Goal: Find specific page/section: Find specific page/section

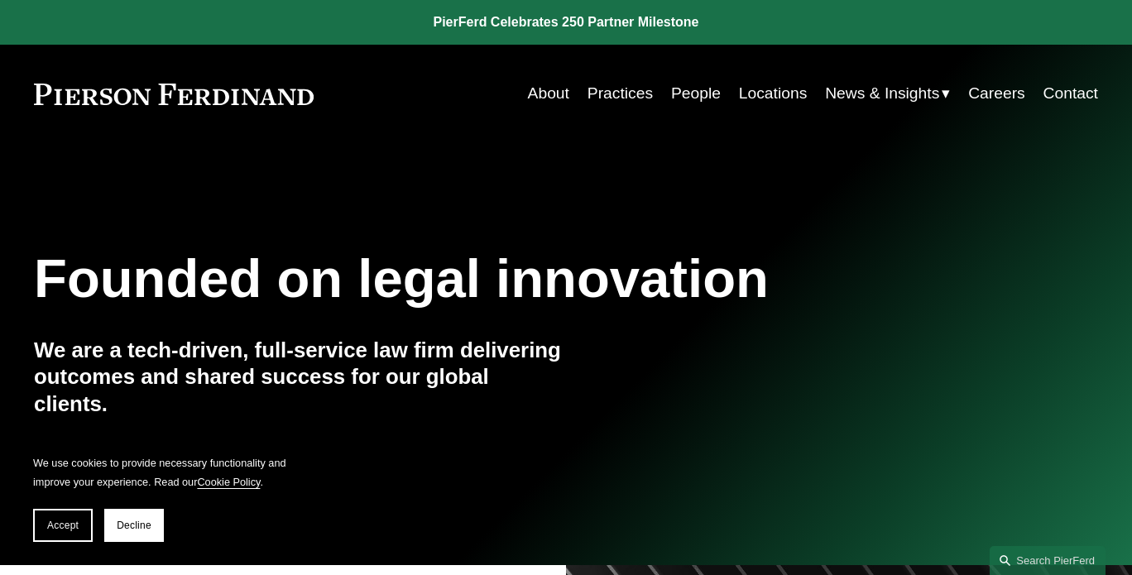
click at [770, 95] on link "Locations" at bounding box center [773, 94] width 68 height 32
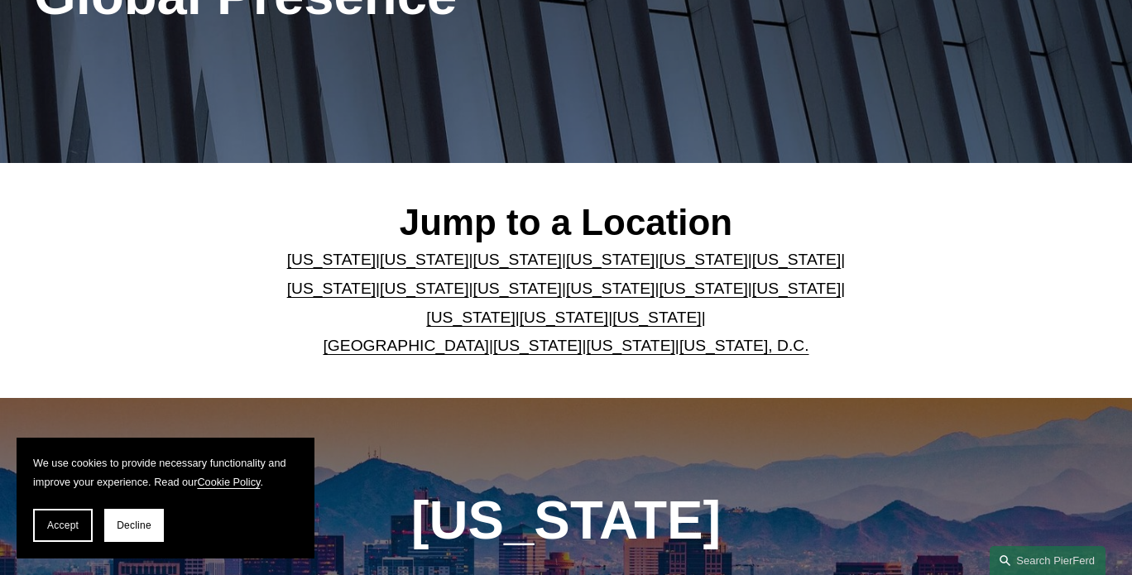
scroll to position [331, 0]
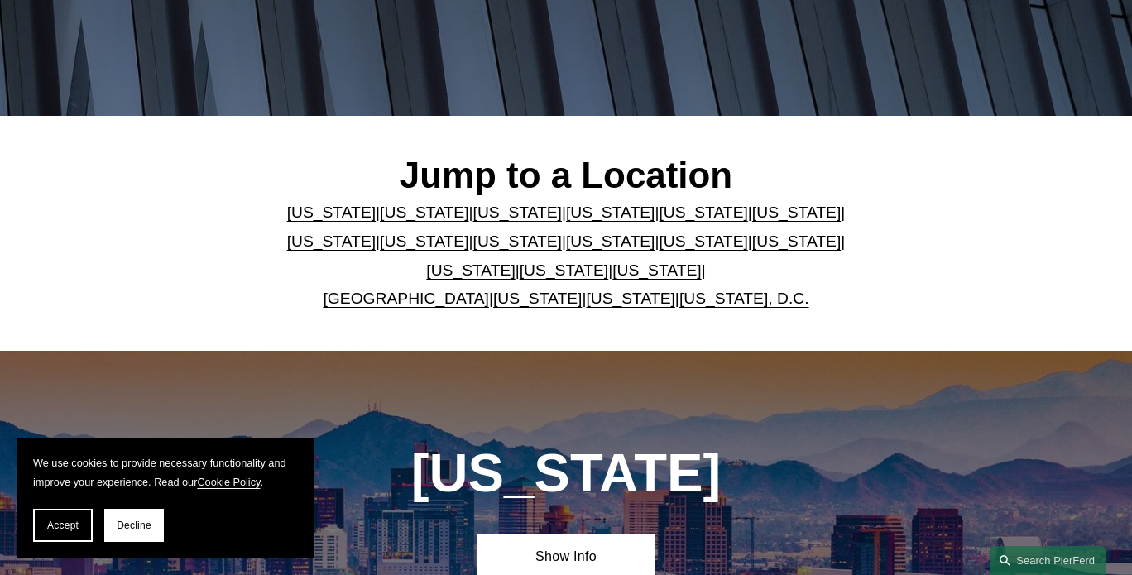
click at [659, 245] on link "[US_STATE]" at bounding box center [703, 241] width 89 height 17
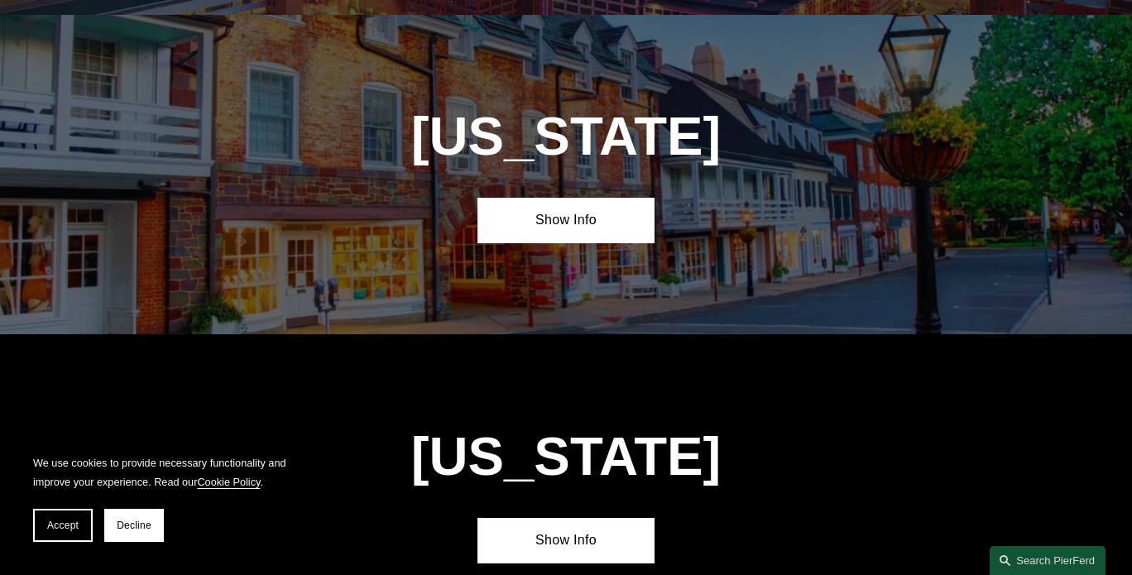
scroll to position [3925, 0]
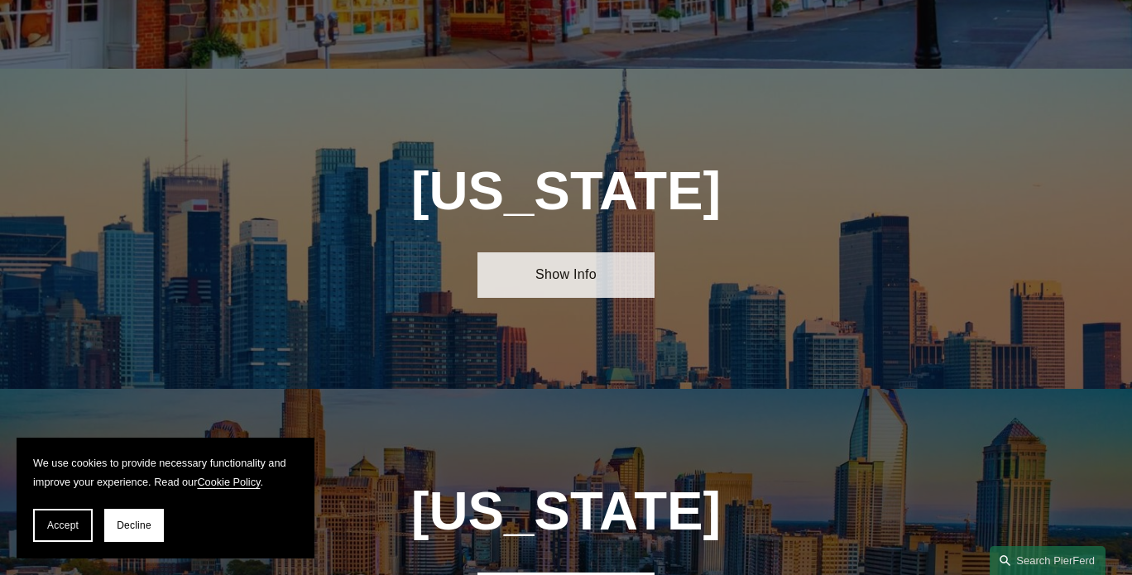
click at [554, 252] on link "Show Info" at bounding box center [565, 275] width 177 height 46
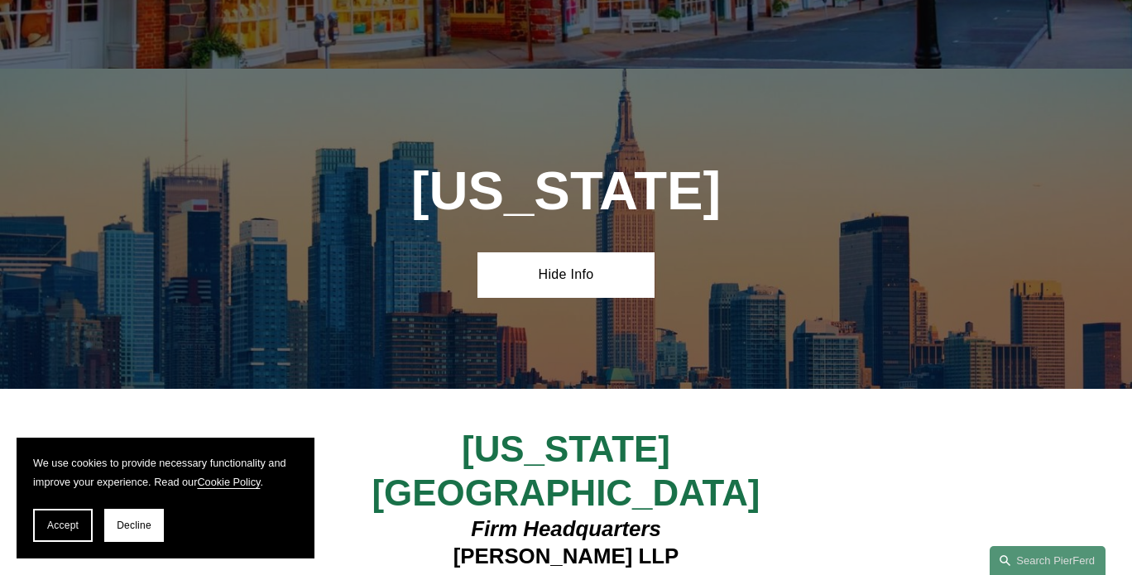
scroll to position [3676, 0]
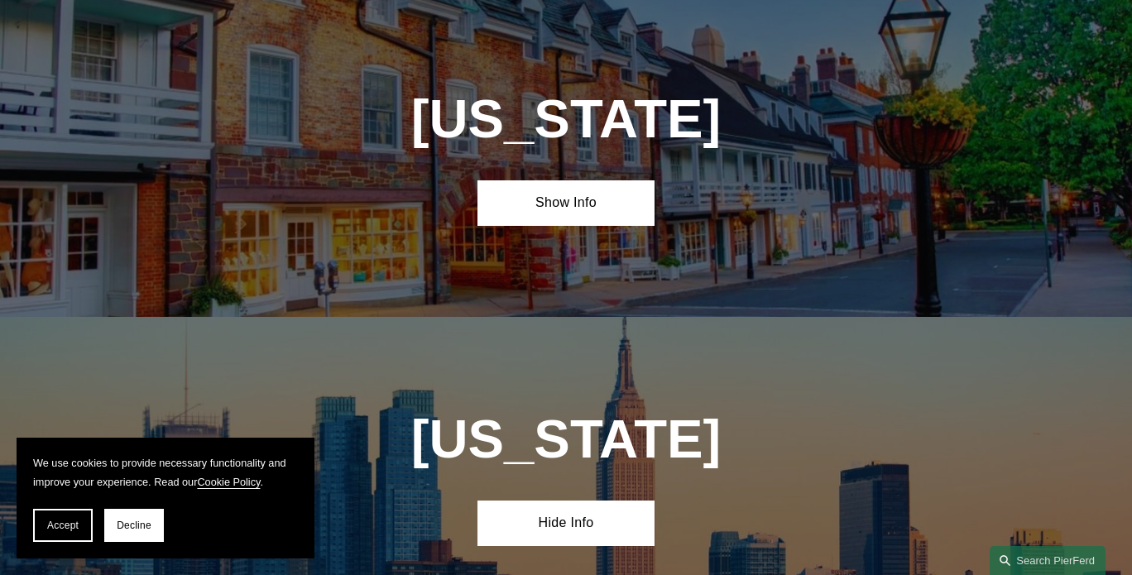
click at [133, 535] on button "Decline" at bounding box center [134, 525] width 60 height 33
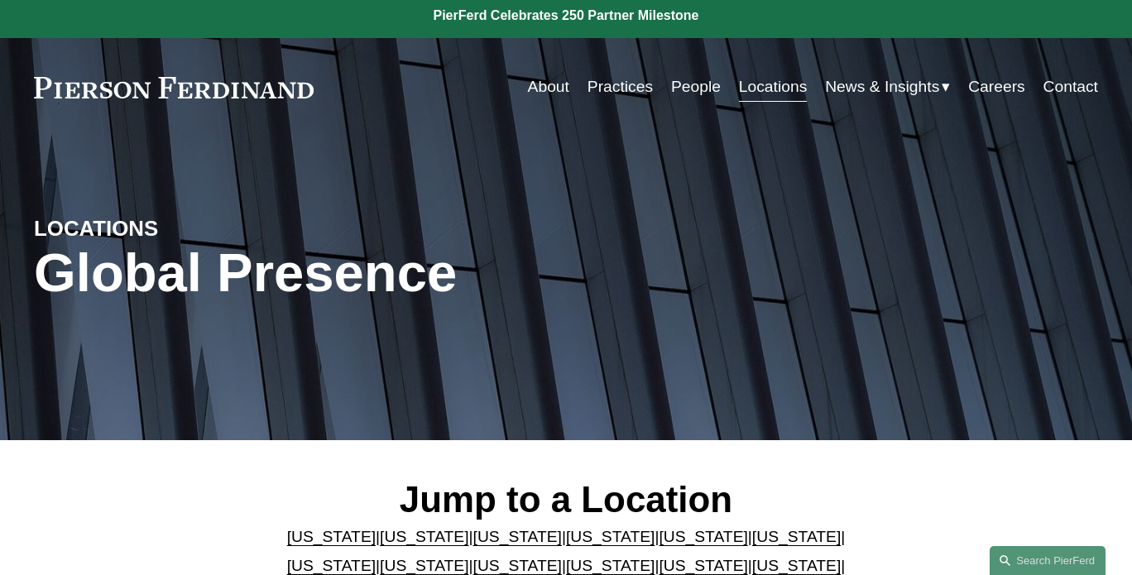
scroll to position [0, 0]
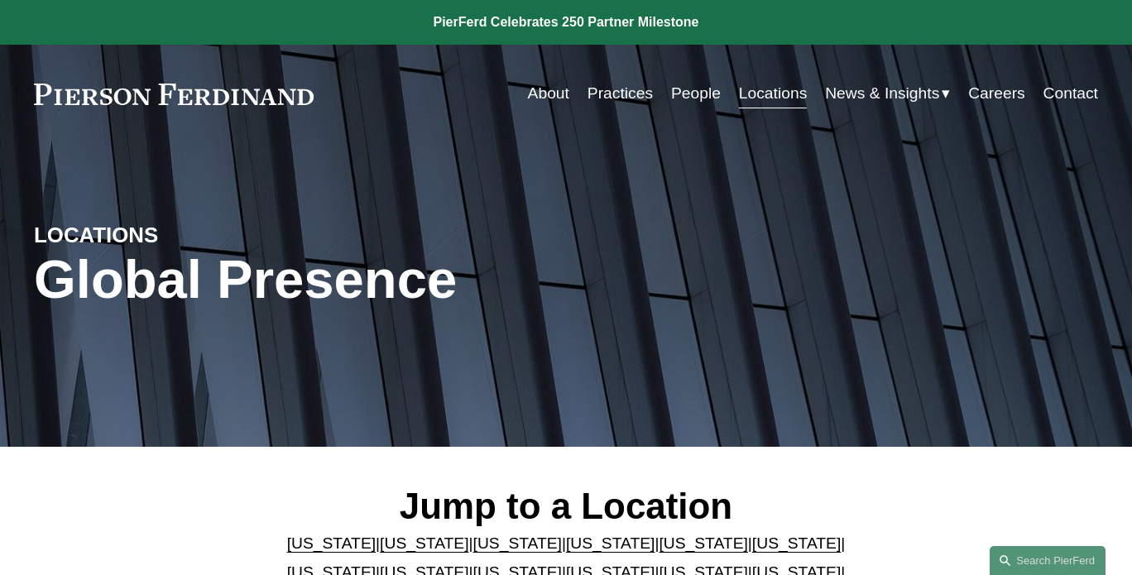
click at [591, 97] on link "Practices" at bounding box center [620, 94] width 65 height 32
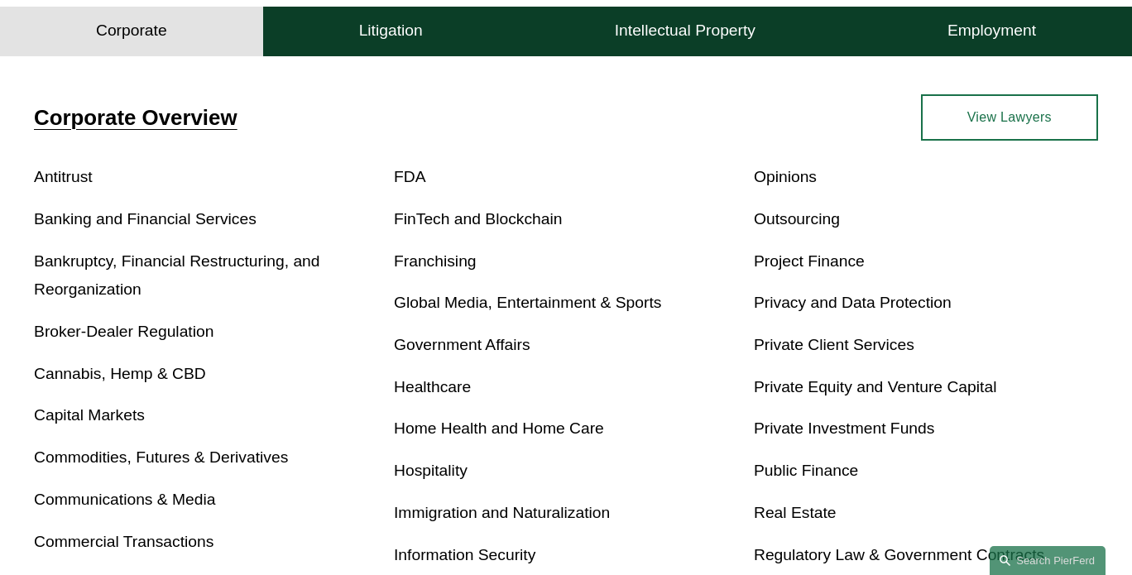
scroll to position [527, 0]
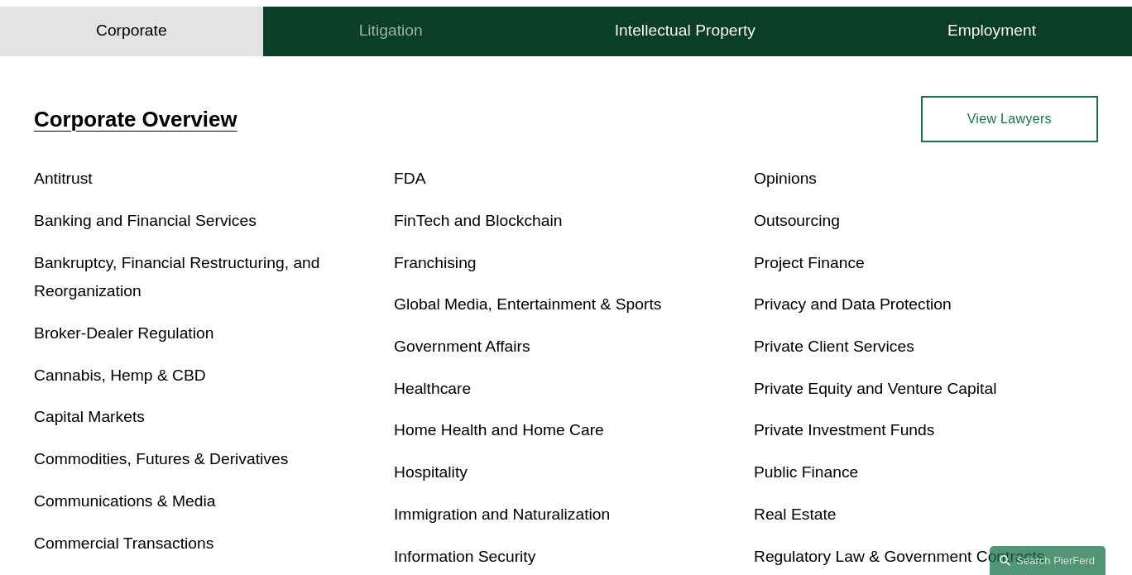
click at [367, 24] on h4 "Litigation" at bounding box center [391, 32] width 64 height 20
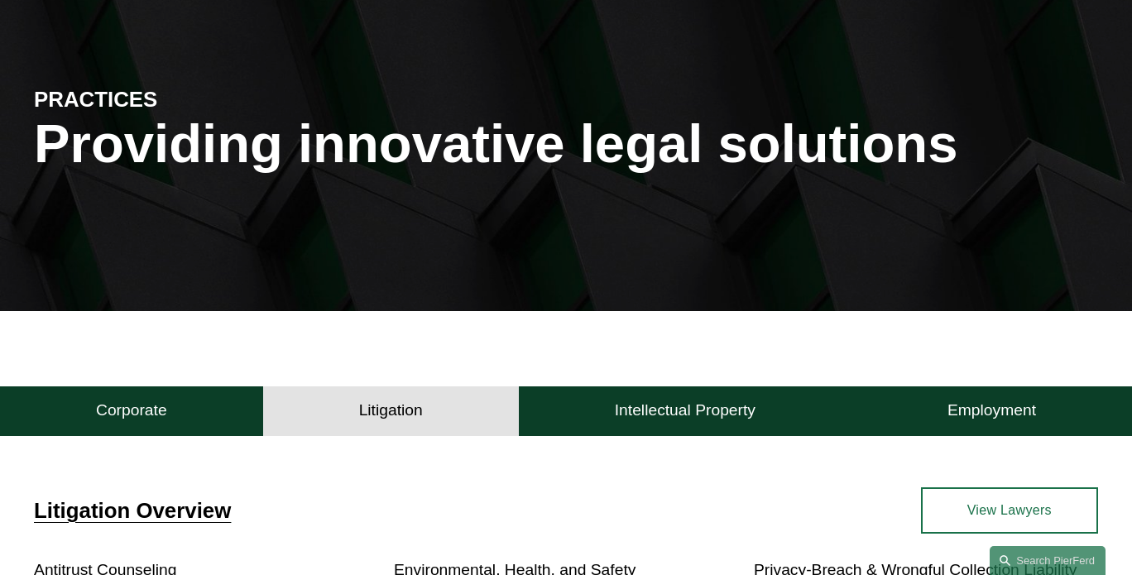
scroll to position [0, 0]
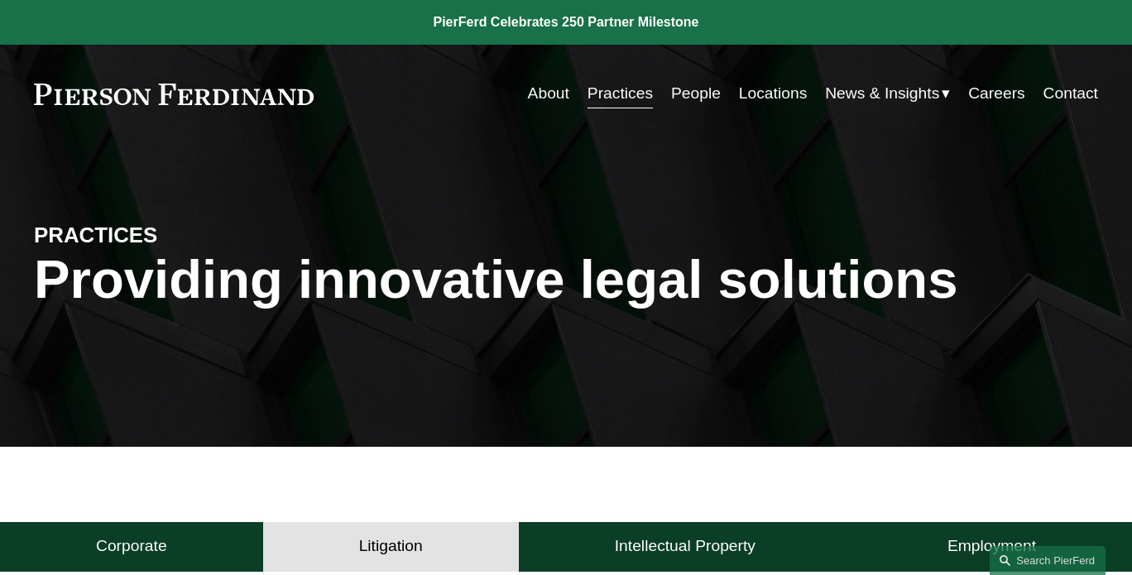
click at [679, 89] on link "People" at bounding box center [696, 94] width 50 height 32
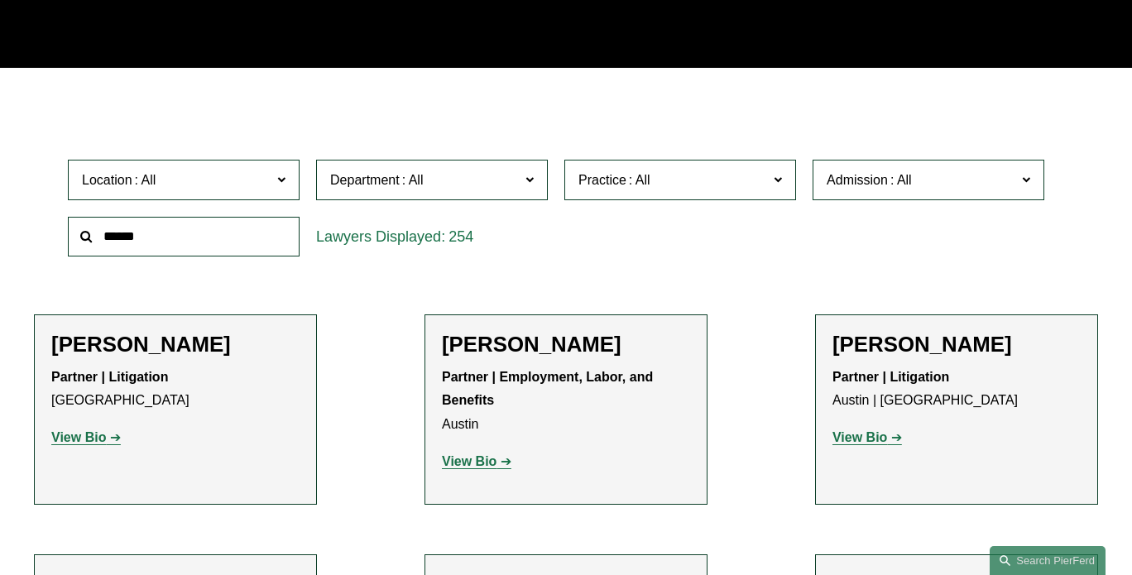
scroll to position [380, 0]
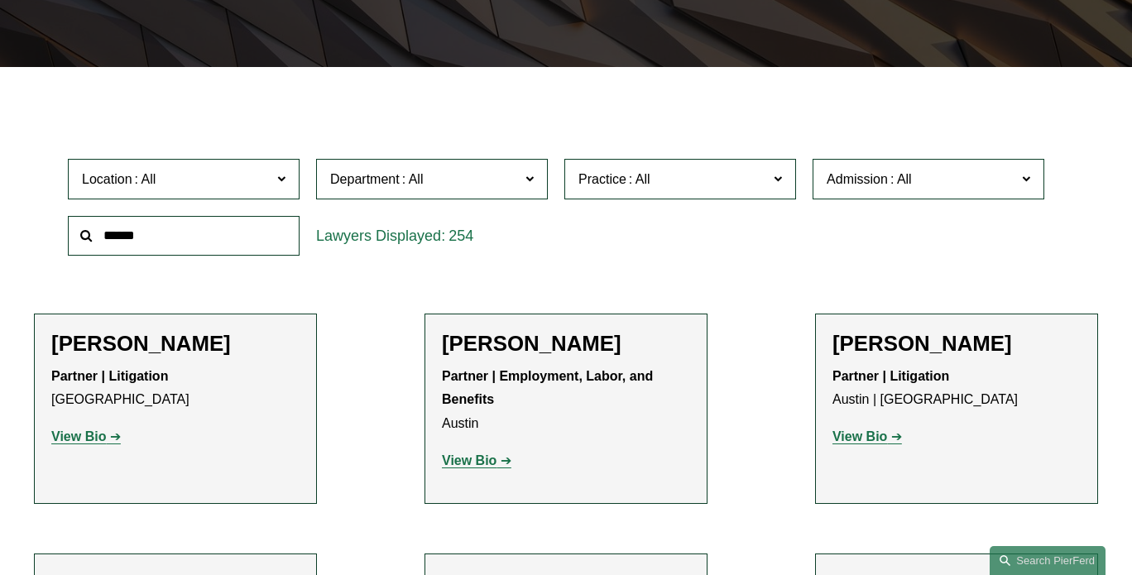
click at [290, 190] on label "Location" at bounding box center [184, 179] width 232 height 41
click at [0, 0] on link "[US_STATE]" at bounding box center [0, 0] width 0 height 0
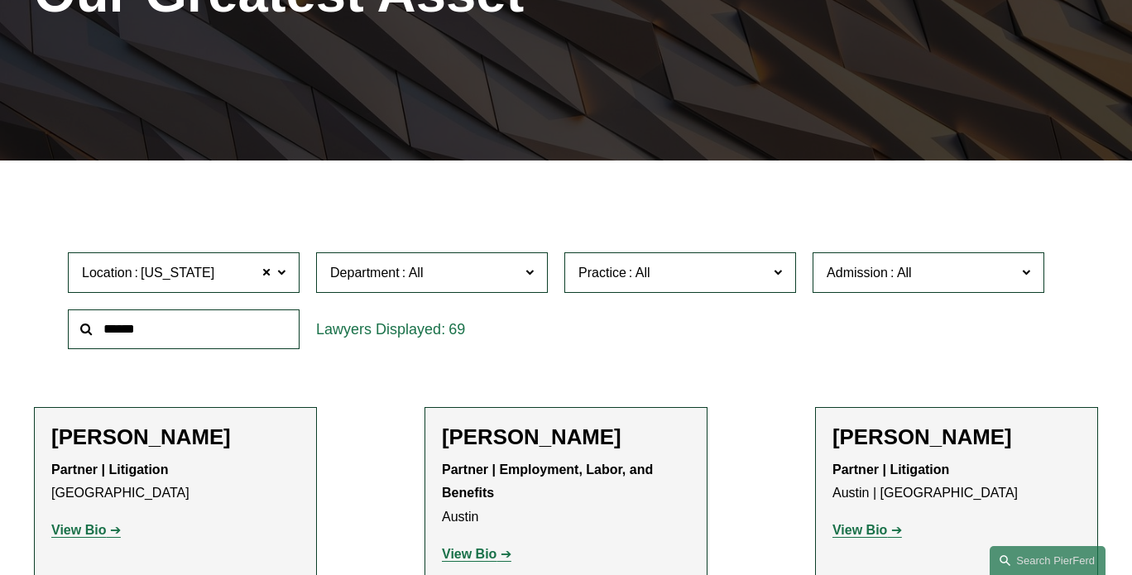
scroll to position [277, 0]
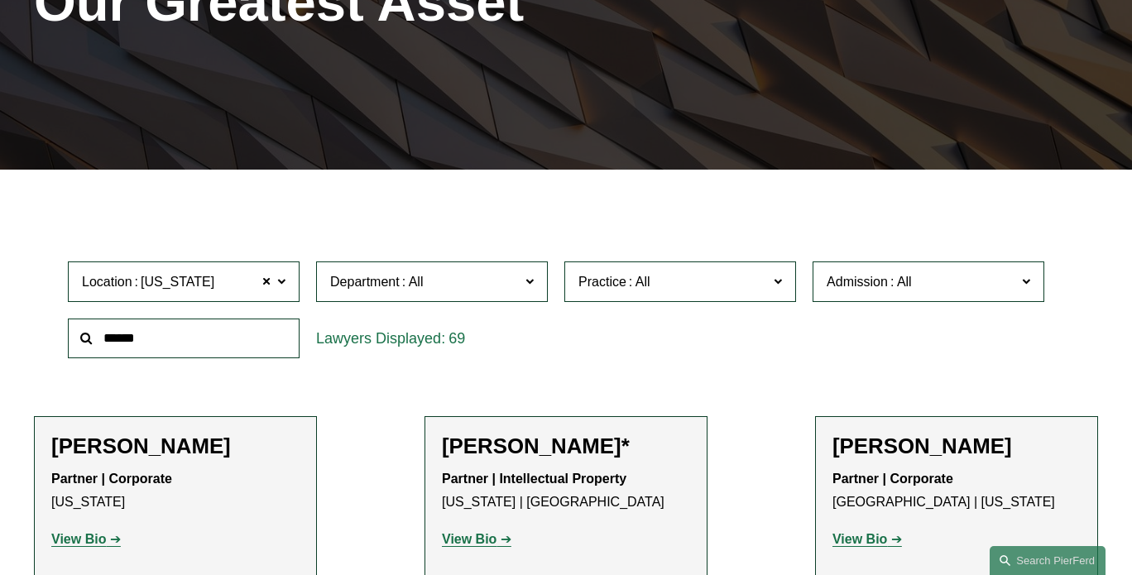
click at [528, 291] on span at bounding box center [529, 282] width 8 height 22
click at [0, 0] on link "Litigation" at bounding box center [0, 0] width 0 height 0
